Goal: Information Seeking & Learning: Learn about a topic

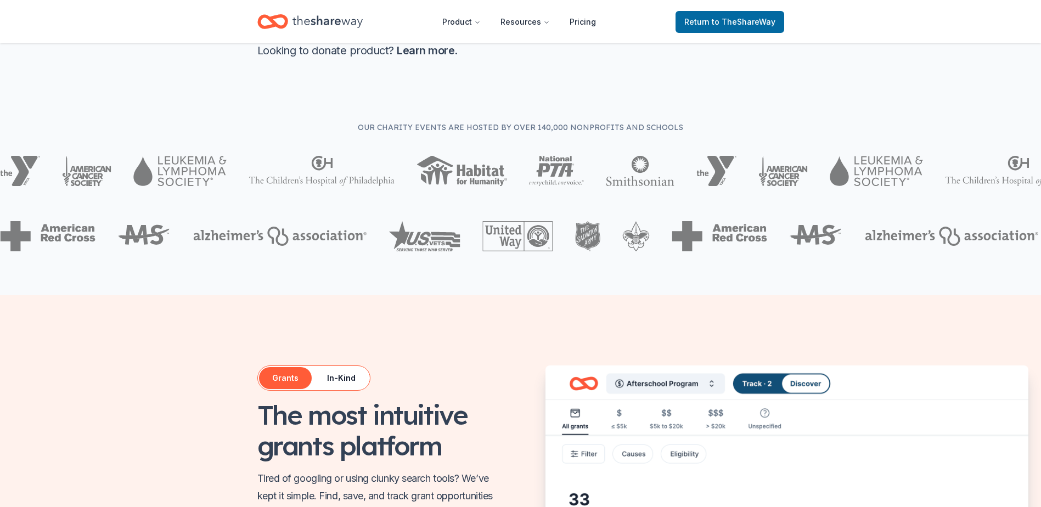
scroll to position [274, 0]
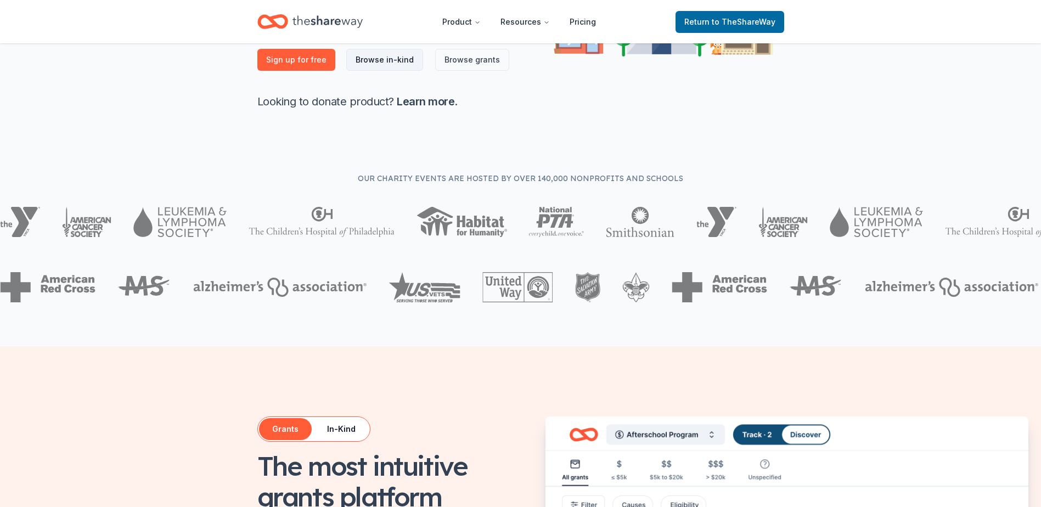
click at [374, 59] on link "Browse in-kind" at bounding box center [384, 60] width 77 height 22
click at [393, 58] on link "Browse in-kind" at bounding box center [384, 60] width 77 height 22
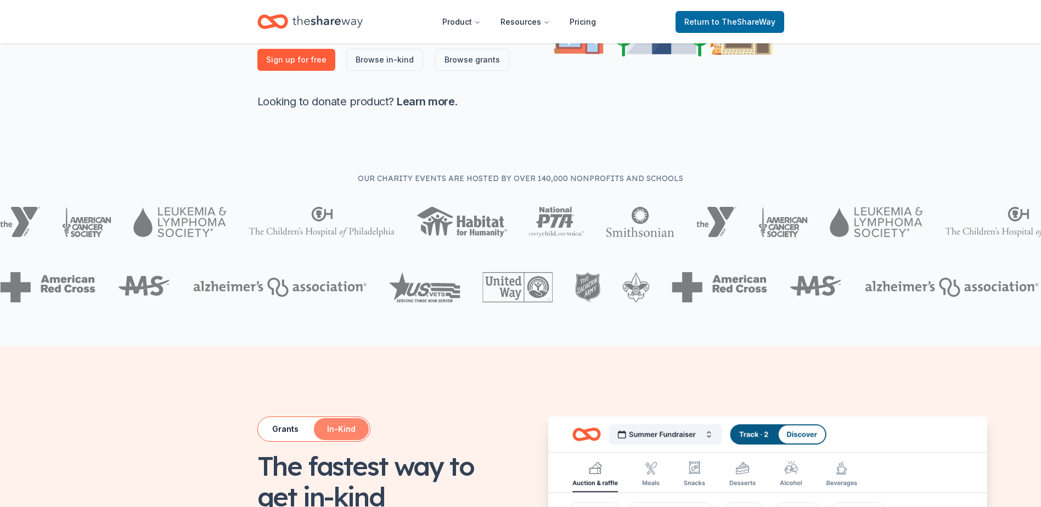
click at [346, 428] on button "In-Kind" at bounding box center [341, 429] width 55 height 22
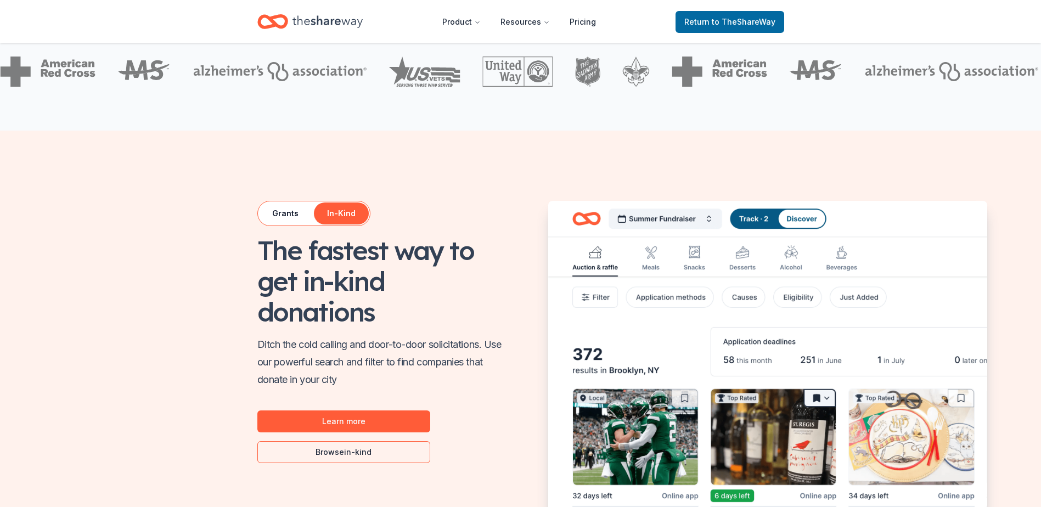
scroll to position [494, 0]
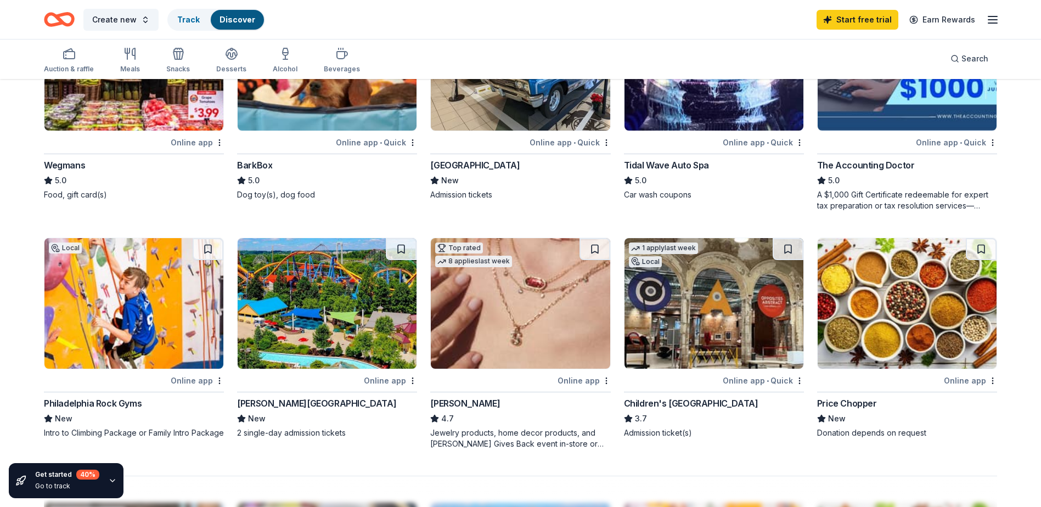
scroll to position [713, 0]
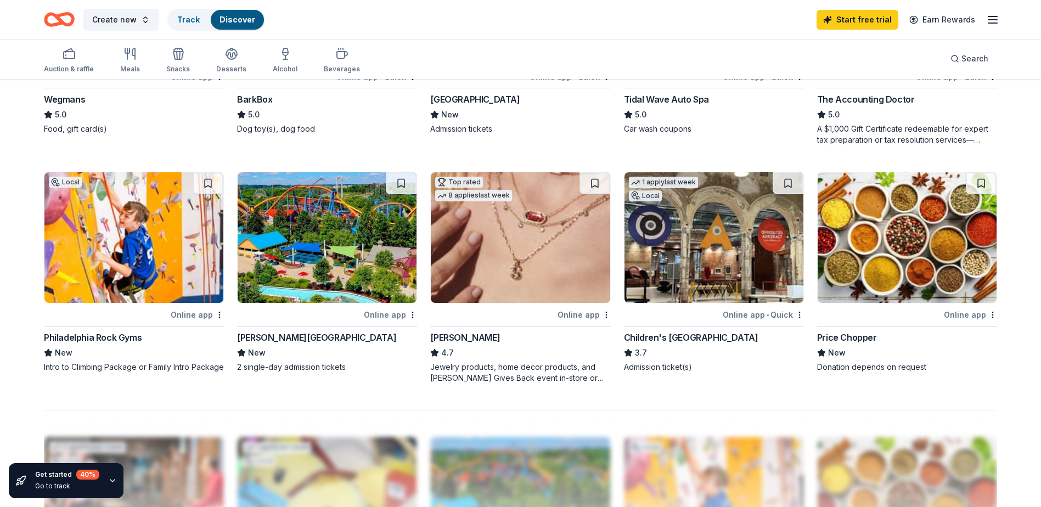
click at [513, 261] on img at bounding box center [520, 237] width 179 height 131
click at [704, 284] on img at bounding box center [714, 237] width 179 height 131
click at [464, 337] on div "[PERSON_NAME]" at bounding box center [465, 337] width 70 height 13
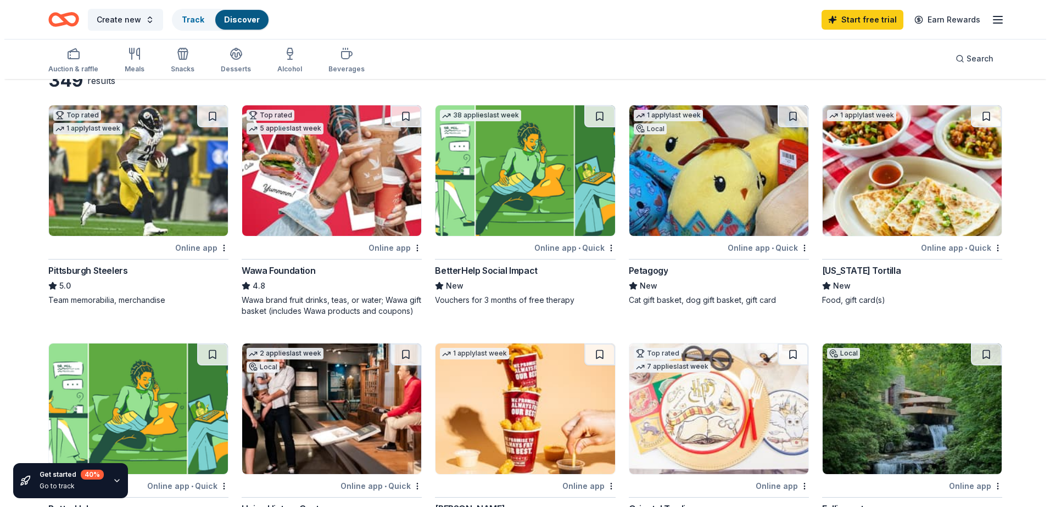
scroll to position [0, 0]
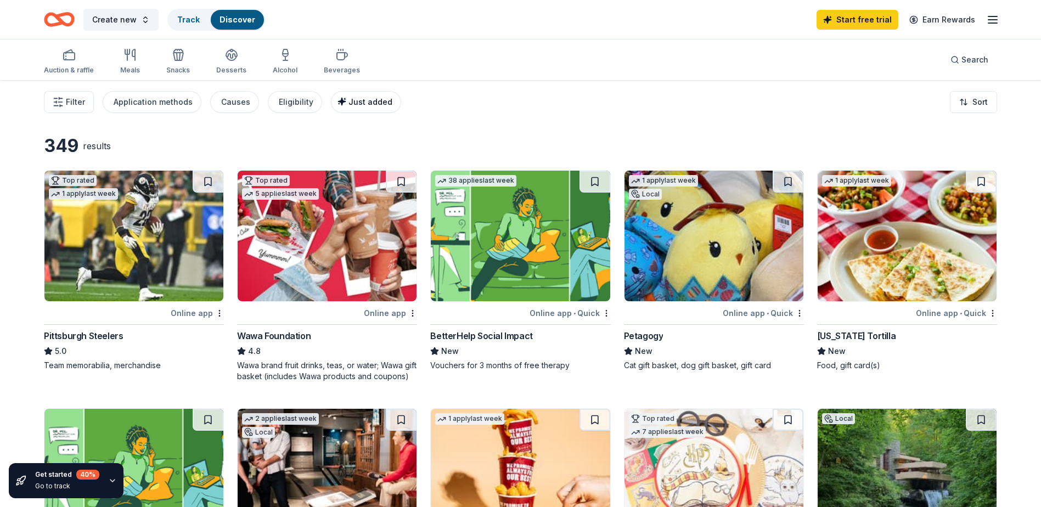
click at [363, 99] on span "Just added" at bounding box center [371, 101] width 44 height 9
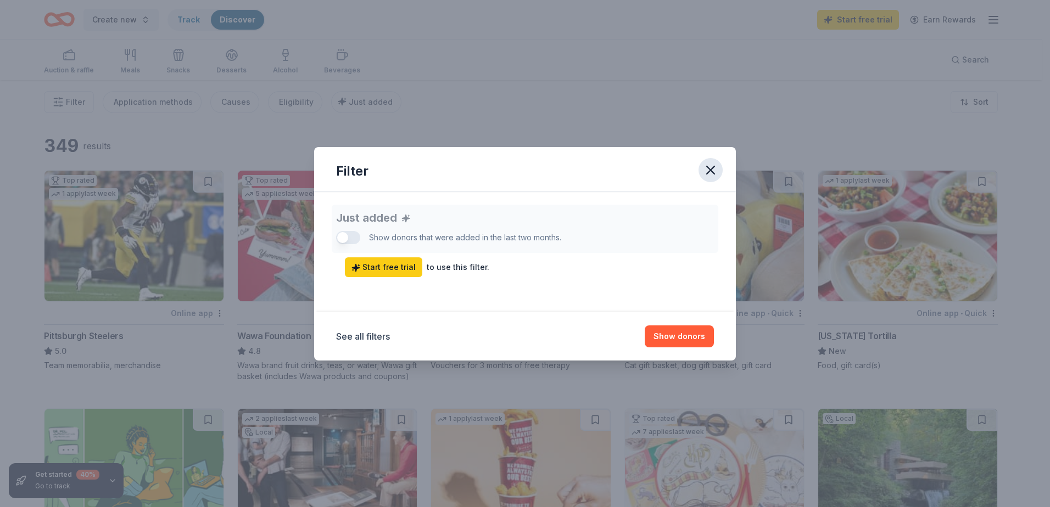
click at [710, 171] on icon "button" at bounding box center [711, 170] width 8 height 8
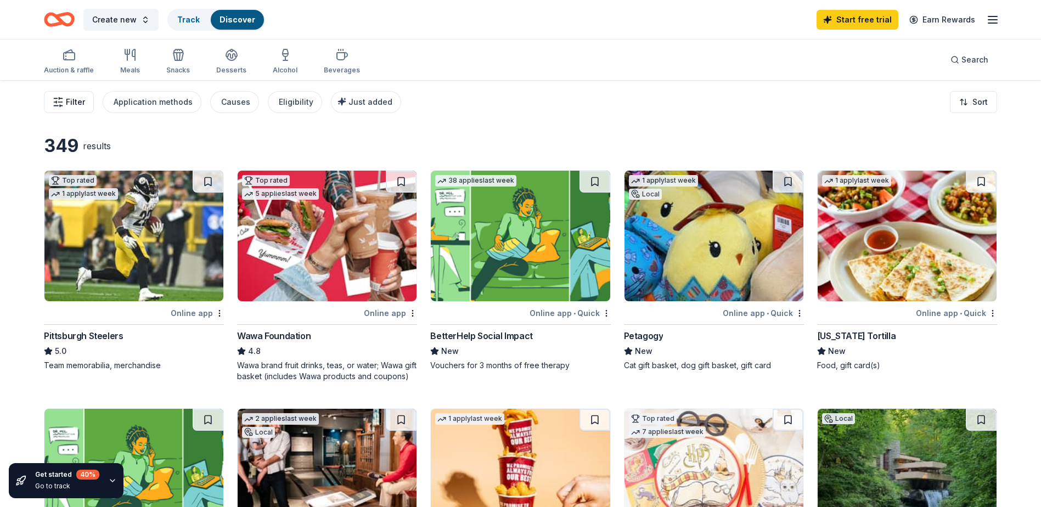
click at [76, 101] on span "Filter" at bounding box center [75, 102] width 19 height 13
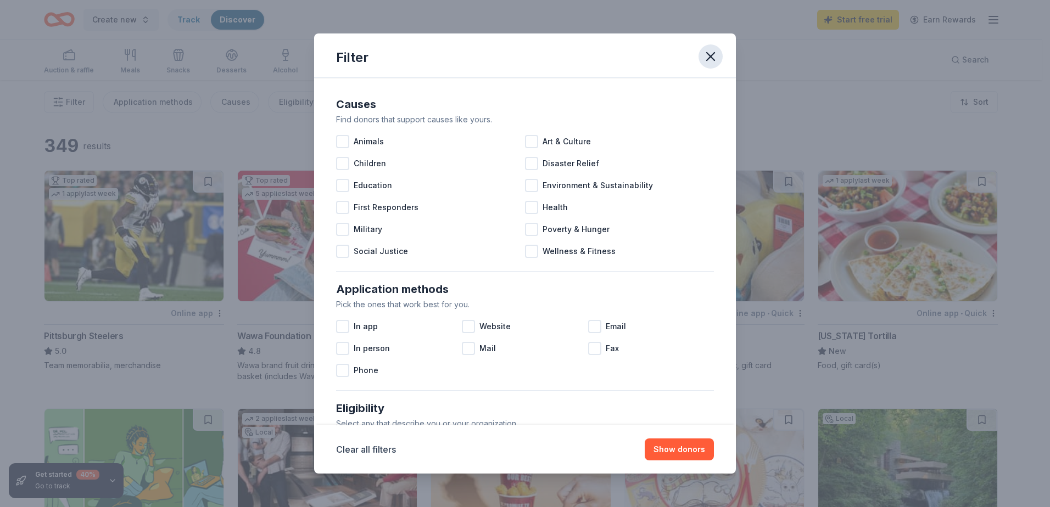
click at [713, 56] on icon "button" at bounding box center [710, 56] width 15 height 15
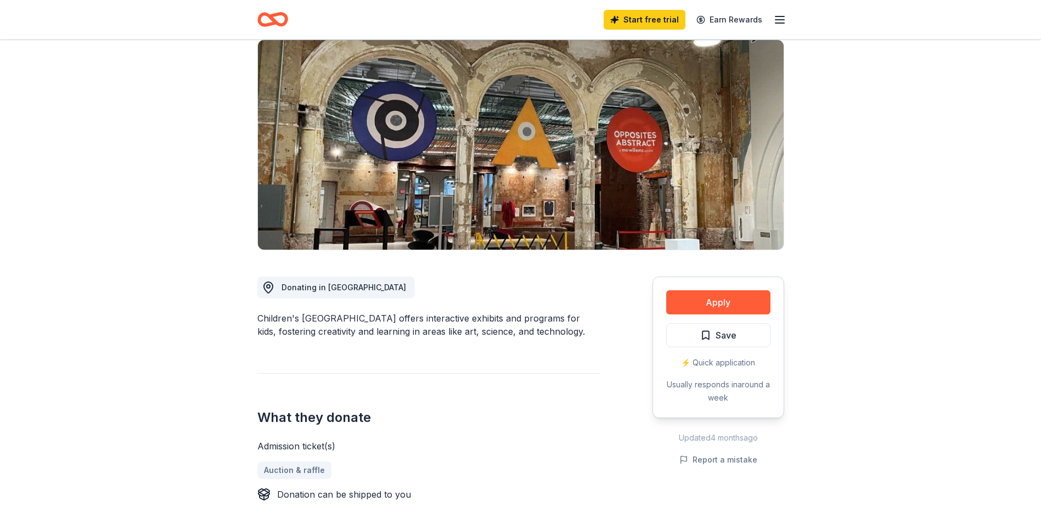
scroll to position [55, 0]
